Goal: Transaction & Acquisition: Purchase product/service

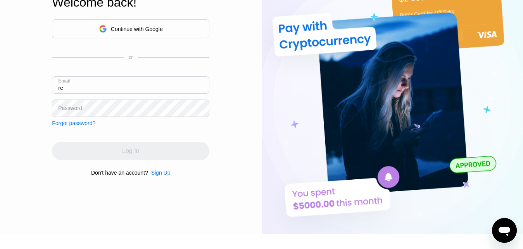
type input "r"
click at [166, 176] on div "Sign Up" at bounding box center [160, 173] width 19 height 6
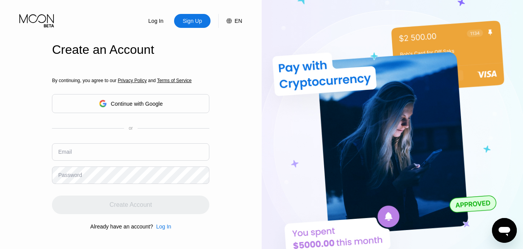
click at [145, 136] on div "By continuing, you agree to our Privacy Policy and Terms of Service Continue wi…" at bounding box center [130, 154] width 157 height 186
click at [136, 147] on input "text" at bounding box center [130, 151] width 157 height 17
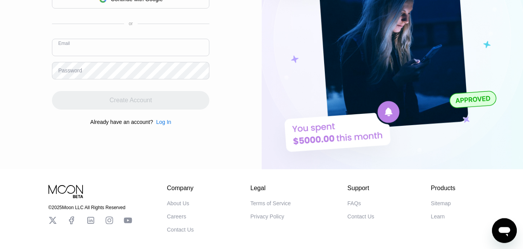
scroll to position [119, 0]
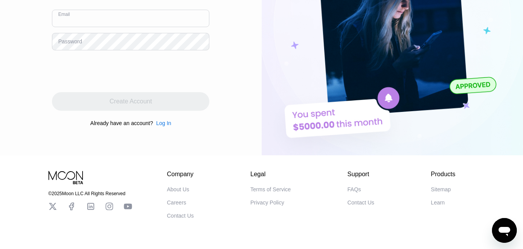
paste input "[EMAIL_ADDRESS][DOMAIN_NAME]"
type input "[EMAIL_ADDRESS][DOMAIN_NAME]"
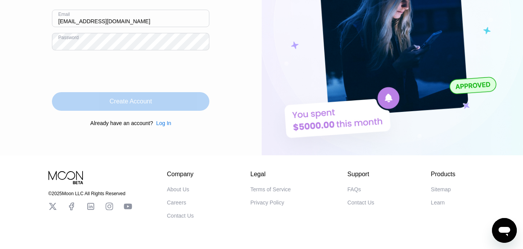
click at [130, 101] on div "Create Account" at bounding box center [131, 102] width 42 height 8
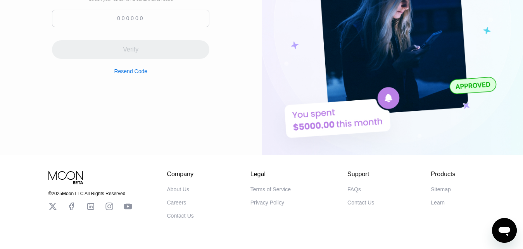
click at [156, 14] on input at bounding box center [130, 18] width 157 height 17
paste input "334811"
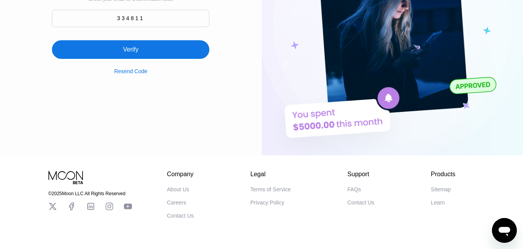
type input "334811"
click at [149, 52] on div "Verify" at bounding box center [130, 49] width 157 height 19
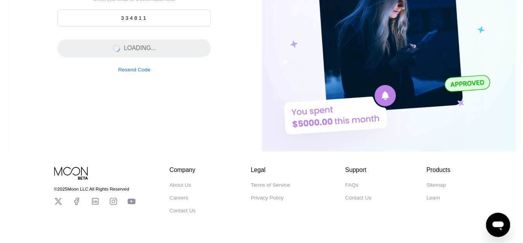
scroll to position [0, 0]
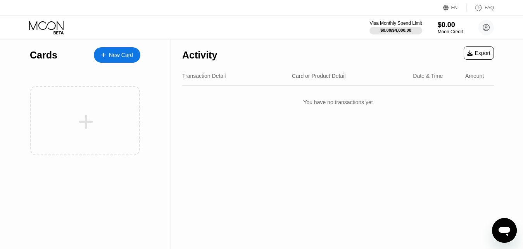
click at [122, 55] on div "New Card" at bounding box center [121, 55] width 24 height 7
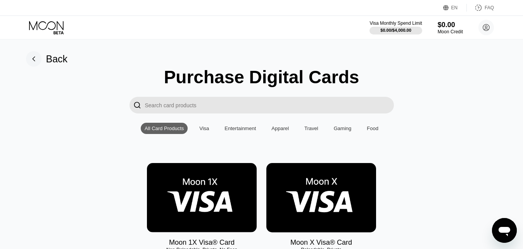
click at [226, 200] on img at bounding box center [202, 197] width 110 height 69
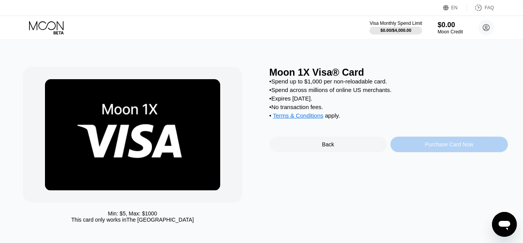
click at [404, 151] on div "Purchase Card Now" at bounding box center [448, 143] width 117 height 15
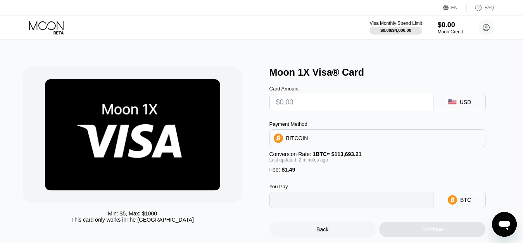
type input "0"
click at [319, 105] on input "text" at bounding box center [351, 101] width 151 height 15
type input "$2"
type input "0.00003070"
type input "$20"
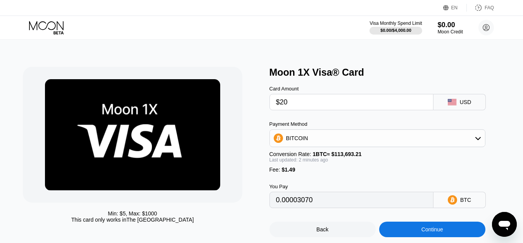
type input "0.00018902"
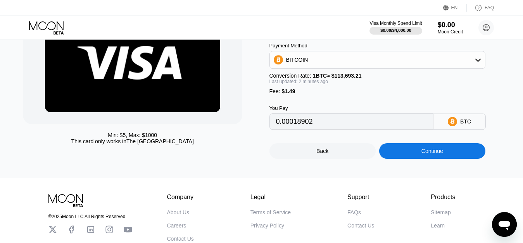
scroll to position [79, 0]
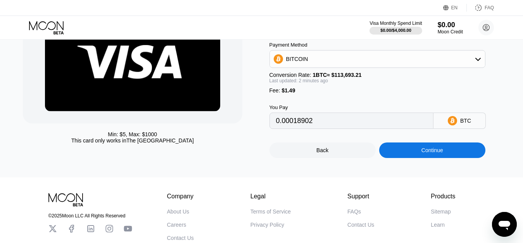
type input "$20"
drag, startPoint x: 345, startPoint y: 128, endPoint x: 239, endPoint y: 118, distance: 106.3
click at [276, 118] on input "0.00018902" at bounding box center [351, 120] width 151 height 15
type input "0.00018892"
type input "0.00018926"
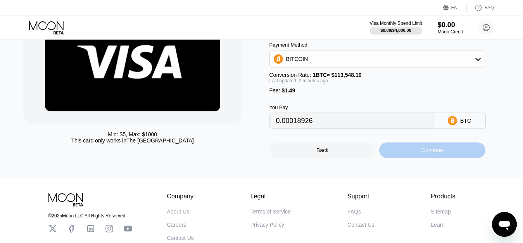
click at [418, 155] on div "Continue" at bounding box center [432, 149] width 106 height 15
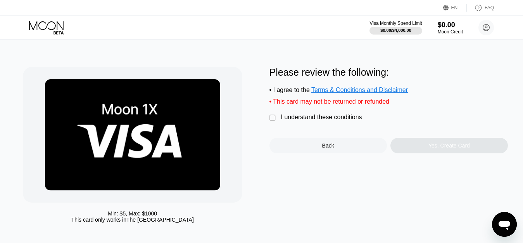
click at [270, 122] on div "" at bounding box center [273, 118] width 8 height 8
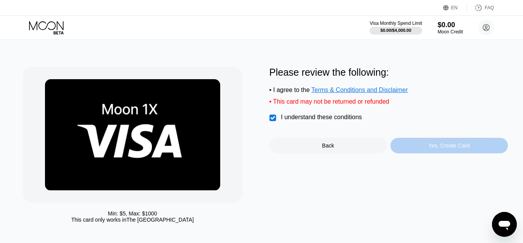
click at [436, 148] on div "Yes, Create Card" at bounding box center [448, 145] width 41 height 6
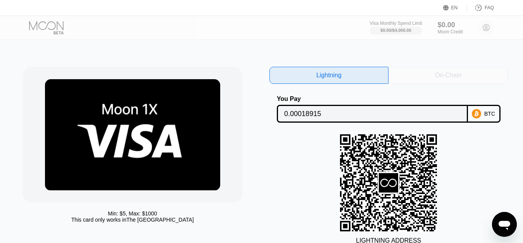
click at [436, 71] on div "On-Chain" at bounding box center [448, 75] width 26 height 8
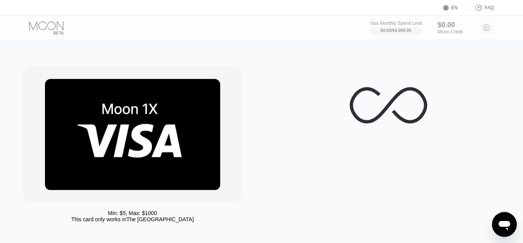
scroll to position [40, 0]
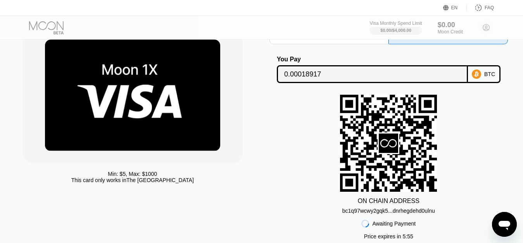
click at [309, 74] on input "0.00018917" at bounding box center [372, 73] width 176 height 15
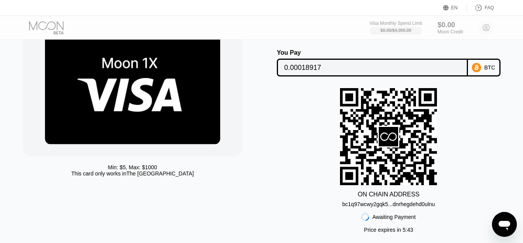
scroll to position [119, 0]
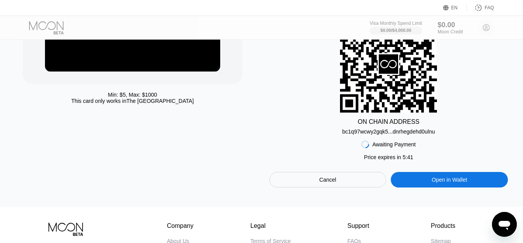
click at [398, 134] on div "bc1q97wcwy2gqk5...dnrhegdehd0ulnu" at bounding box center [388, 131] width 93 height 6
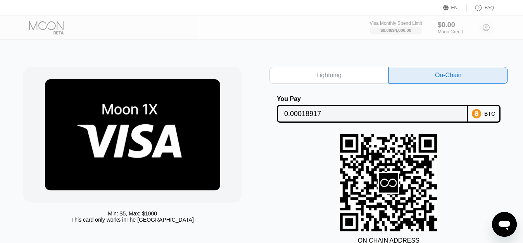
scroll to position [119, 0]
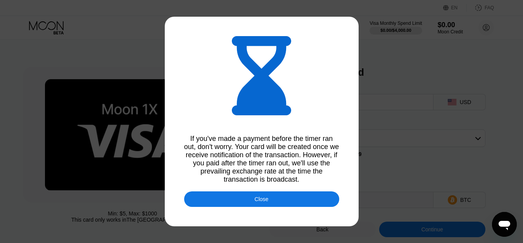
type input "0.00018919"
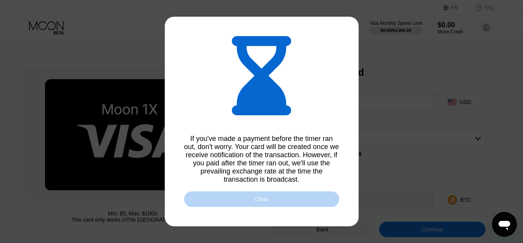
click at [267, 202] on div "Close" at bounding box center [262, 199] width 14 height 6
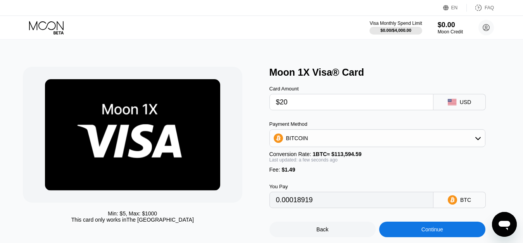
click at [58, 27] on icon at bounding box center [47, 28] width 36 height 14
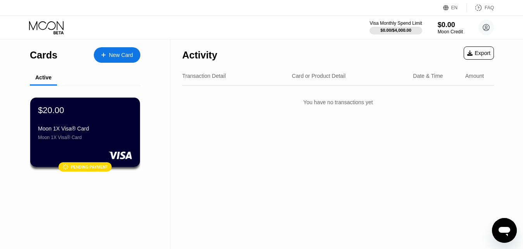
click at [42, 22] on icon at bounding box center [47, 28] width 36 height 14
click at [41, 24] on icon at bounding box center [47, 28] width 36 height 14
click at [46, 21] on div "Visa Monthly Spend Limit $0.00 / $4,000.00 $0.00 Moon Credit respectableboss381…" at bounding box center [261, 27] width 523 height 23
click at [45, 26] on icon at bounding box center [47, 28] width 36 height 14
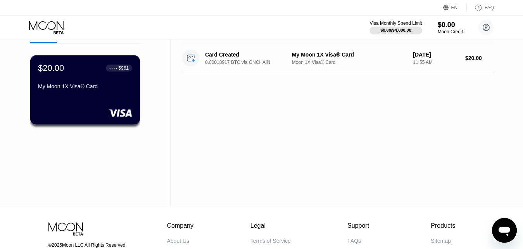
scroll to position [40, 0]
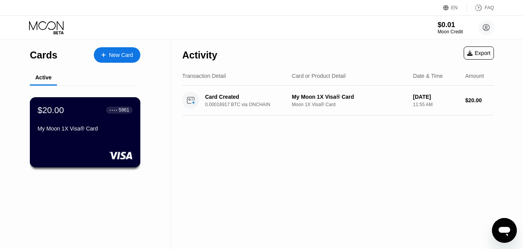
click at [85, 125] on div "$20.00 ● ● ● ● 5961 My Moon 1X Visa® Card" at bounding box center [85, 120] width 95 height 30
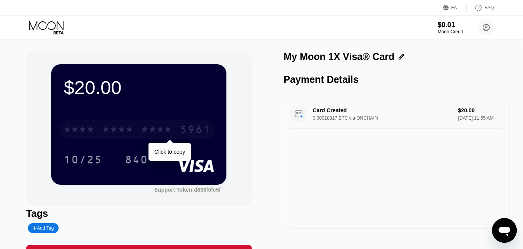
click at [119, 139] on div "* * * * * * * * * * * * 5961" at bounding box center [137, 129] width 157 height 19
